Goal: Task Accomplishment & Management: Manage account settings

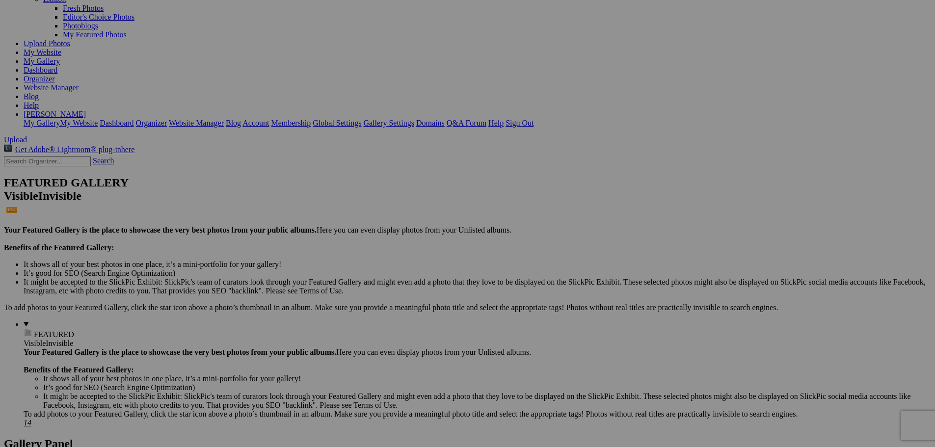
scroll to position [54, 0]
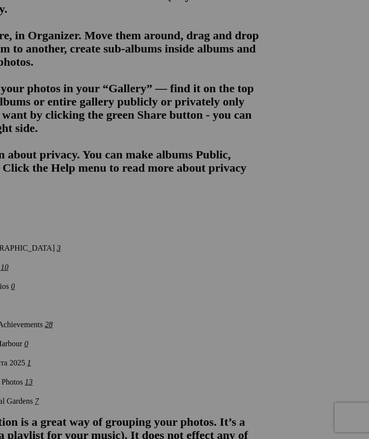
scroll to position [785, 103]
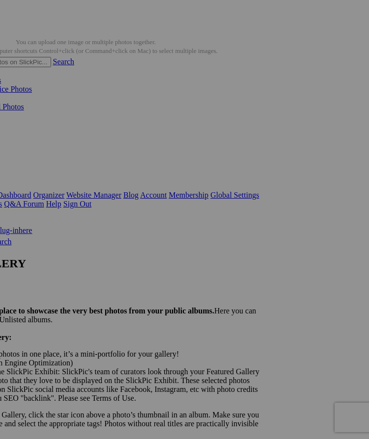
scroll to position [0, 103]
